Goal: Task Accomplishment & Management: Use online tool/utility

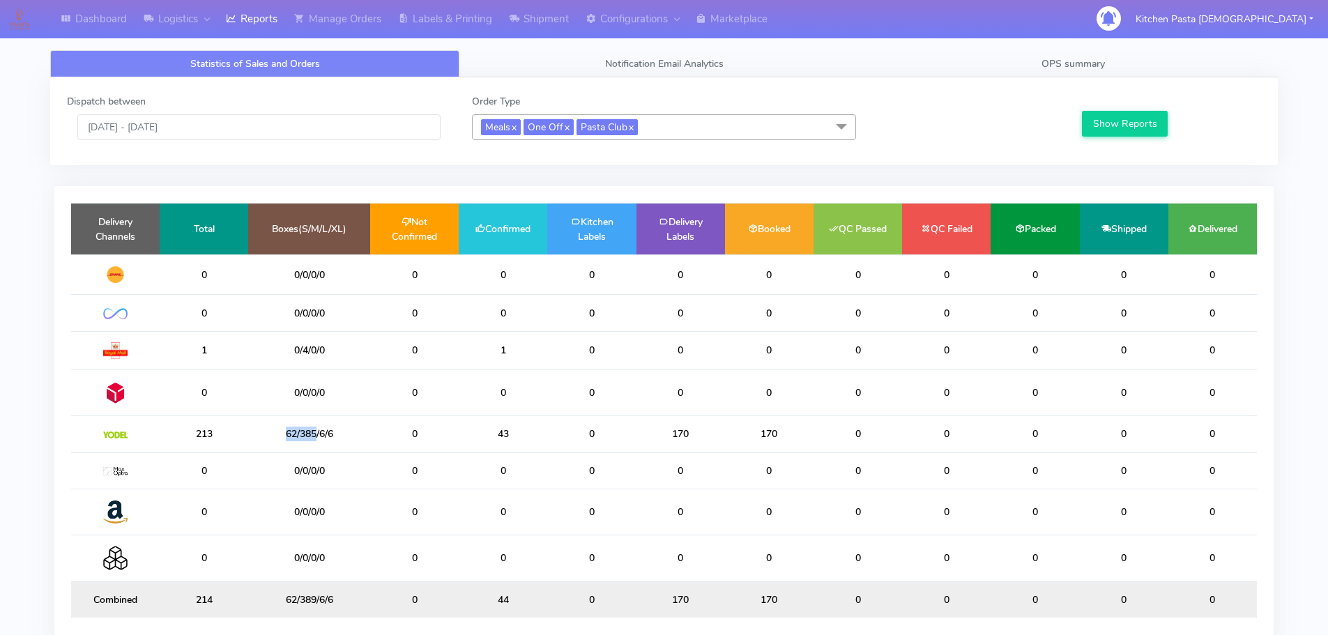
drag, startPoint x: 315, startPoint y: 439, endPoint x: 276, endPoint y: 439, distance: 39.0
click at [276, 439] on td "62/385/6/6" at bounding box center [309, 434] width 122 height 36
click at [530, 20] on link "Shipment" at bounding box center [538, 19] width 77 height 38
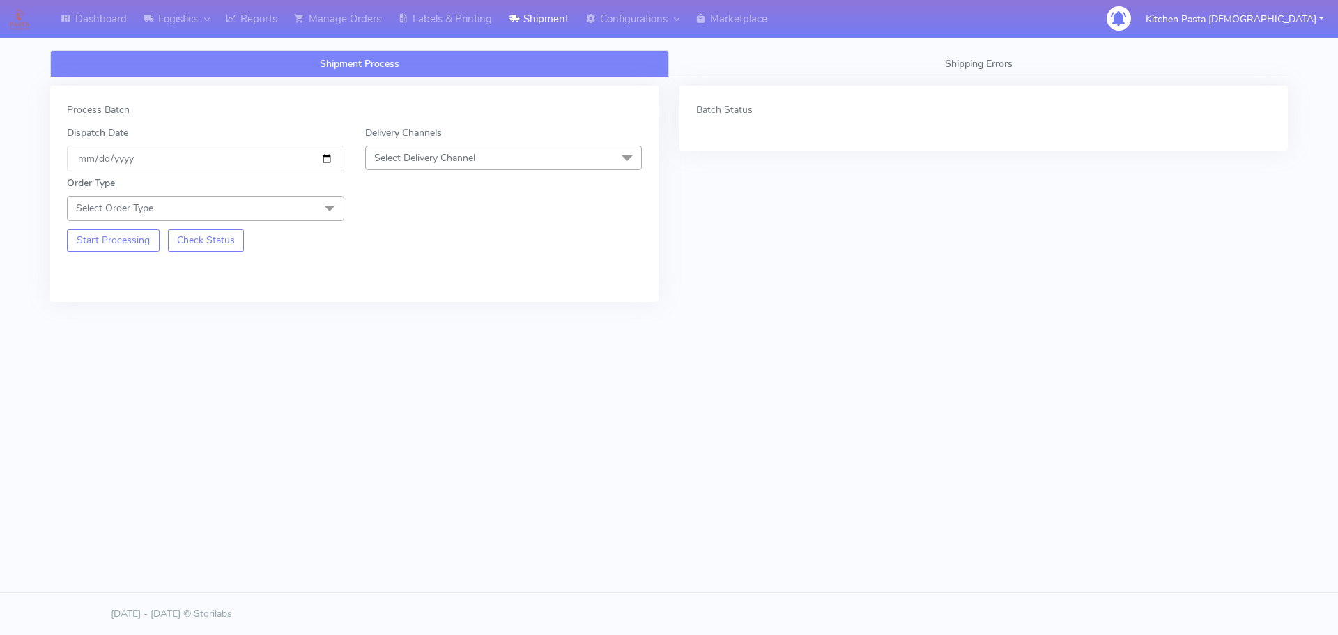
click at [452, 164] on span "Select Delivery Channel" at bounding box center [503, 158] width 277 height 24
click at [404, 313] on div "Yodel" at bounding box center [504, 314] width 262 height 15
click at [301, 190] on div "Order Type Select Order Type Meal Kit Gift QCOM ATAVI" at bounding box center [205, 198] width 298 height 45
click at [284, 215] on span "Select Order Type" at bounding box center [205, 208] width 277 height 24
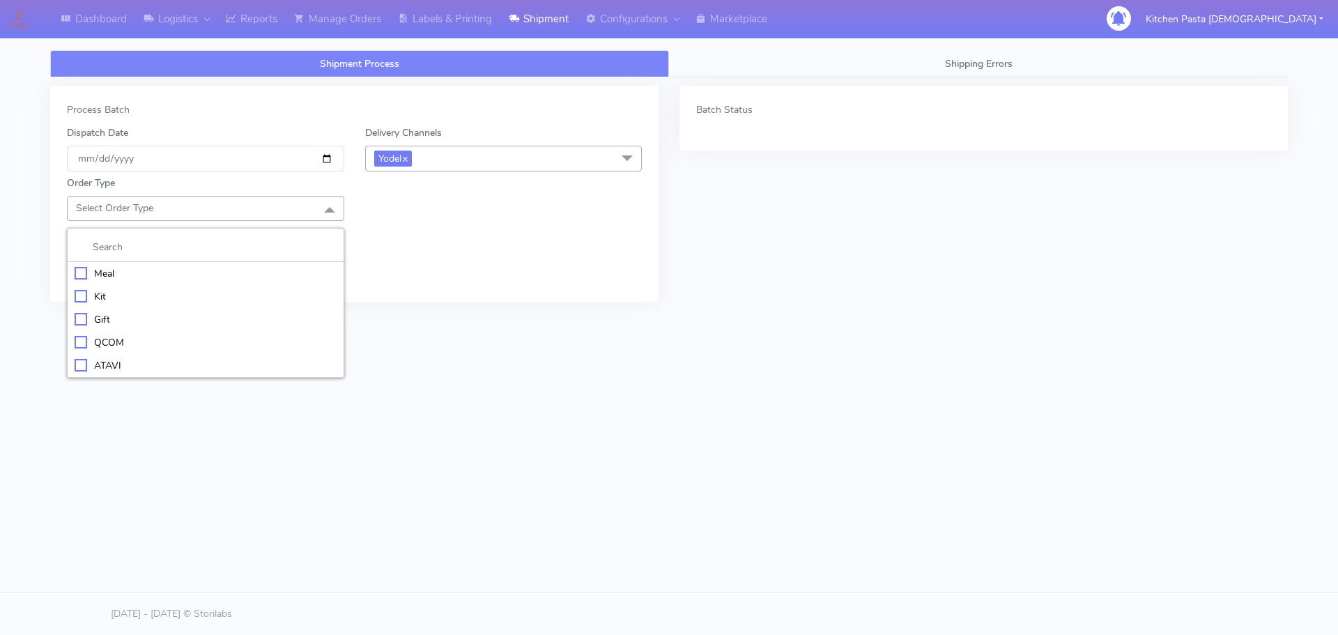
click at [216, 275] on div "Meal" at bounding box center [206, 273] width 262 height 15
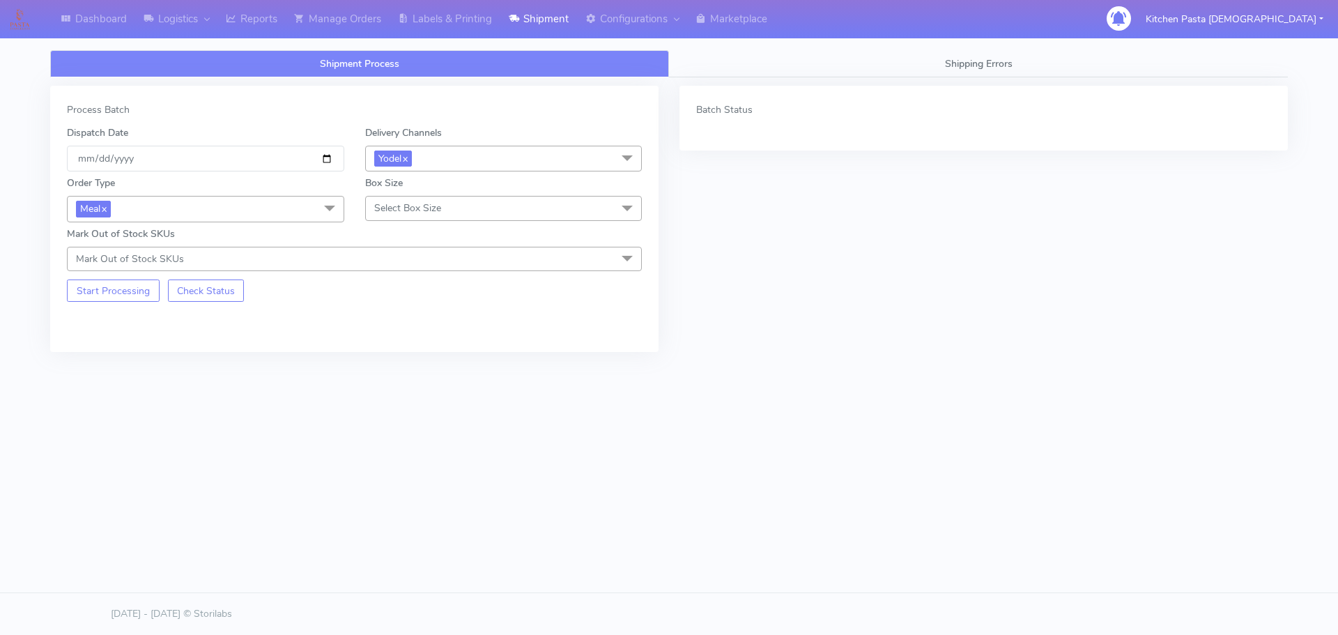
click at [463, 216] on span "Select Box Size" at bounding box center [503, 208] width 277 height 24
click at [412, 325] on div "Medium" at bounding box center [504, 319] width 262 height 15
click at [144, 293] on button "Start Processing" at bounding box center [113, 290] width 93 height 22
